Goal: Navigation & Orientation: Go to known website

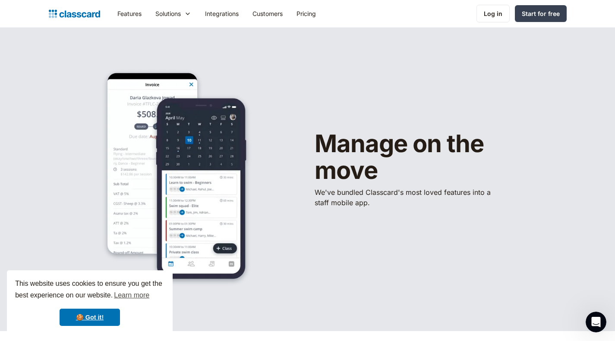
click at [499, 14] on div "Log in" at bounding box center [493, 13] width 19 height 9
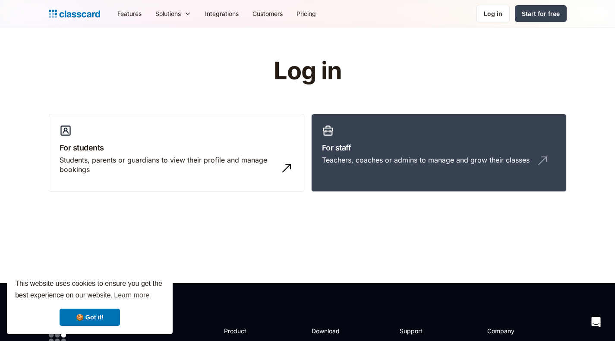
click at [381, 172] on link "For staff Teachers, coaches or admins to manage and grow their classes" at bounding box center [439, 153] width 256 height 79
